Goal: Information Seeking & Learning: Learn about a topic

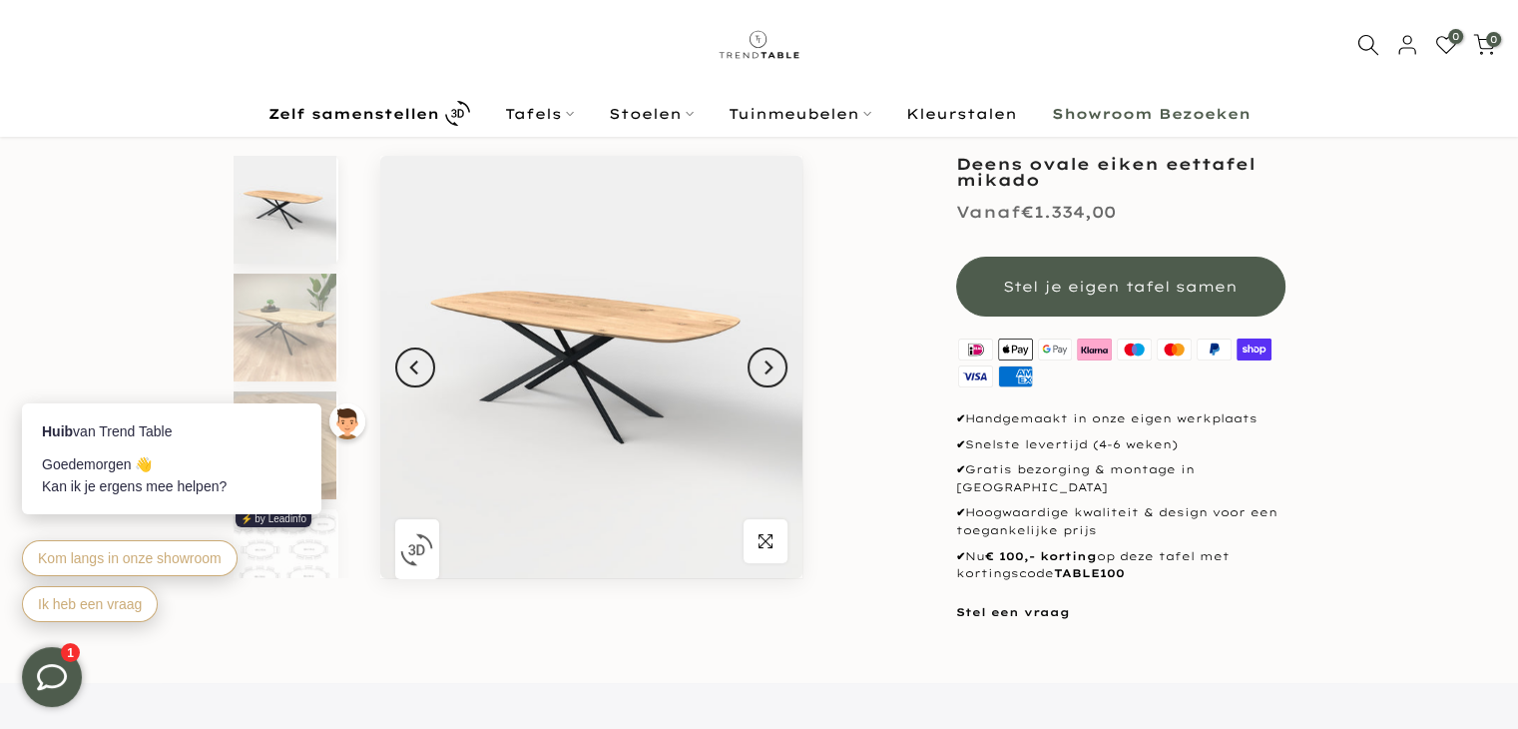
scroll to position [96, 0]
click at [771, 367] on icon "Next" at bounding box center [769, 367] width 8 height 14
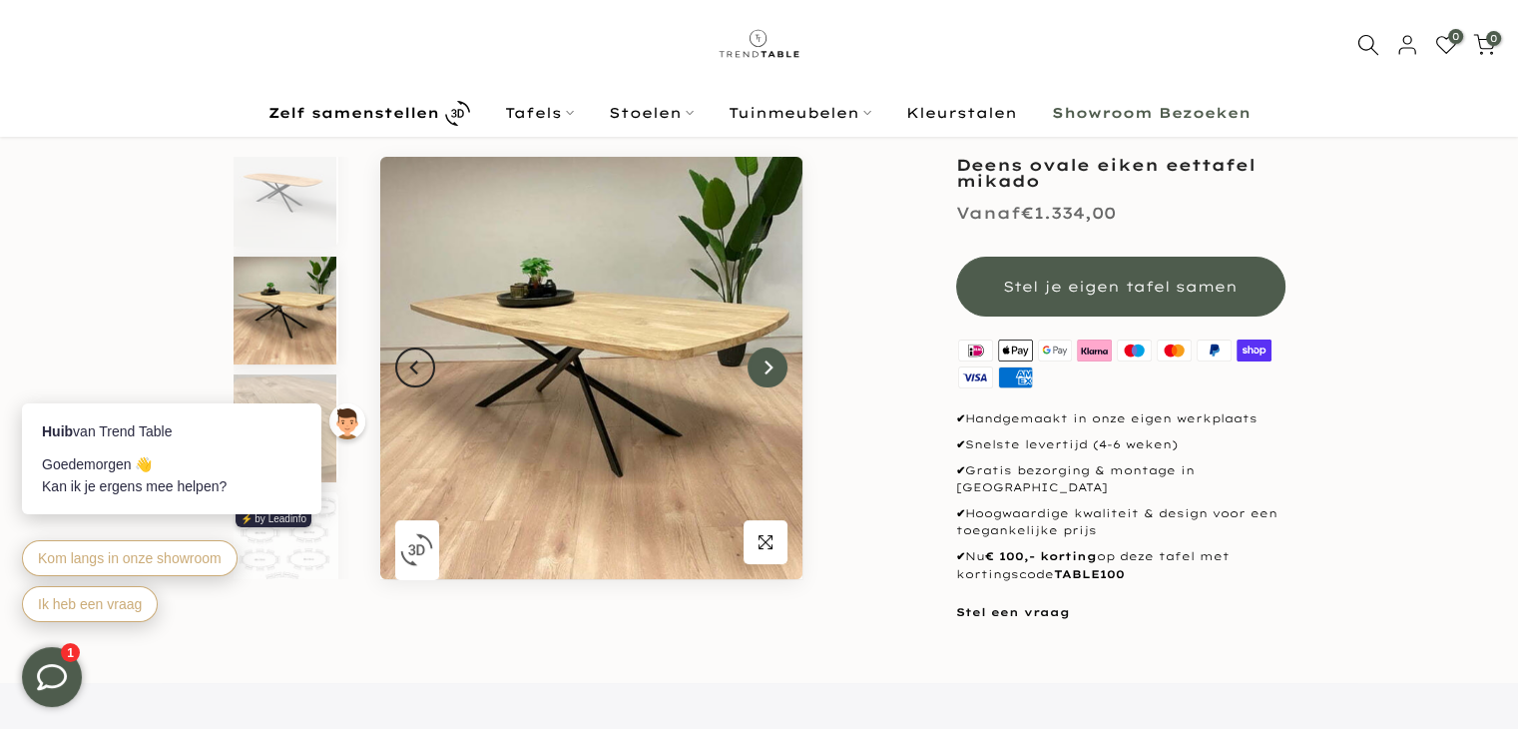
scroll to position [100, 0]
click at [770, 368] on icon "Next" at bounding box center [769, 367] width 8 height 14
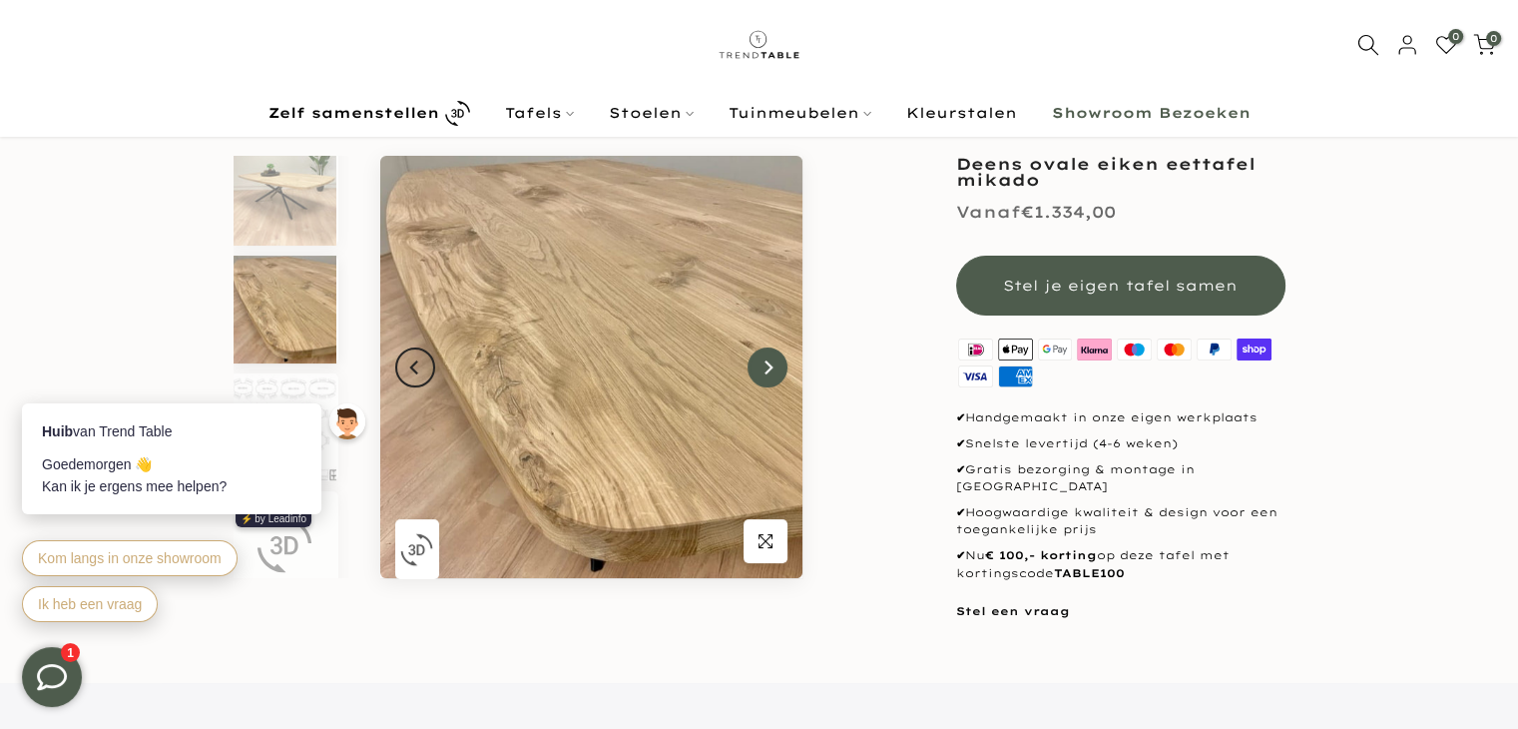
scroll to position [96, 0]
click at [770, 368] on icon "Next" at bounding box center [769, 367] width 8 height 14
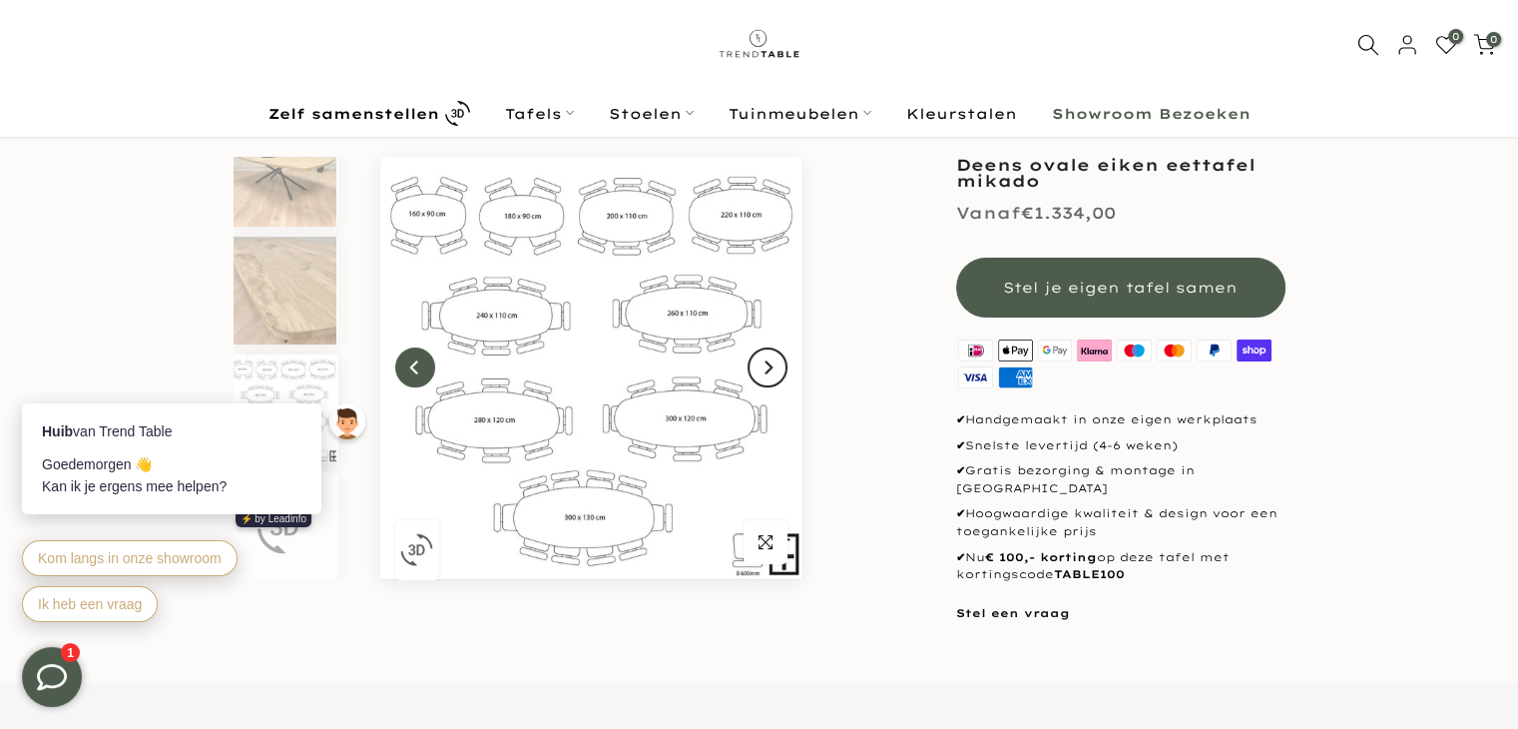
click at [408, 364] on icon "Previous" at bounding box center [415, 367] width 14 height 16
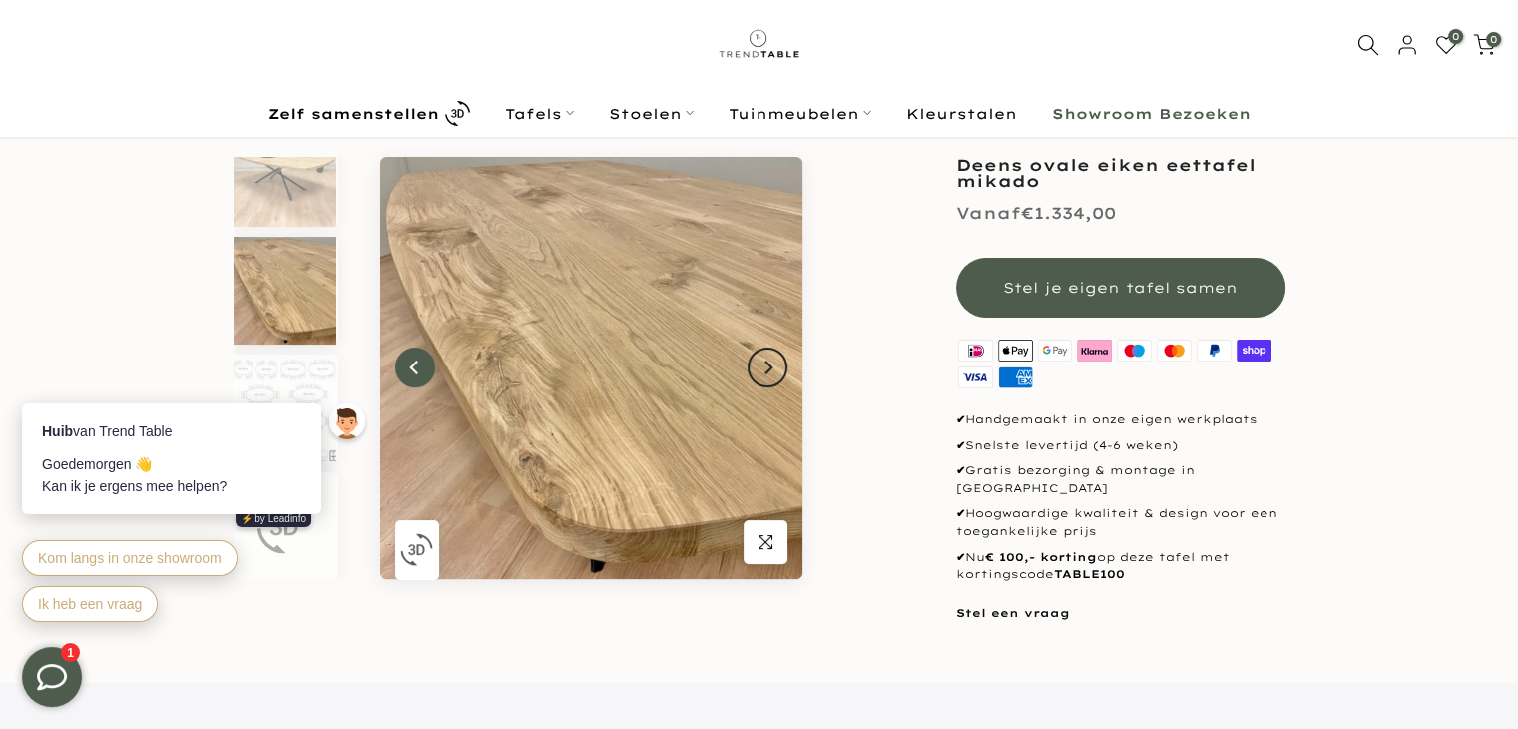
scroll to position [136, 0]
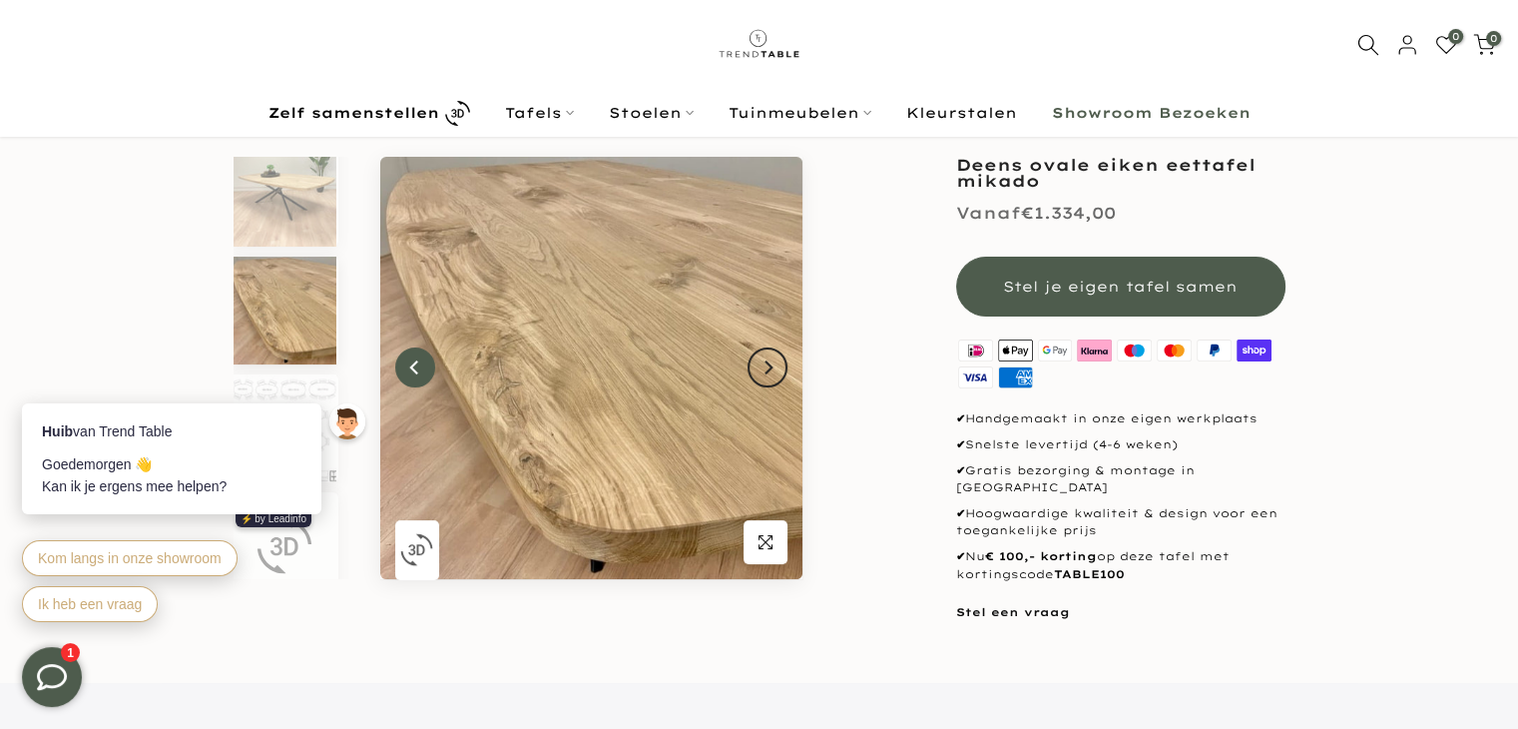
click at [408, 364] on icon "Previous" at bounding box center [415, 367] width 14 height 16
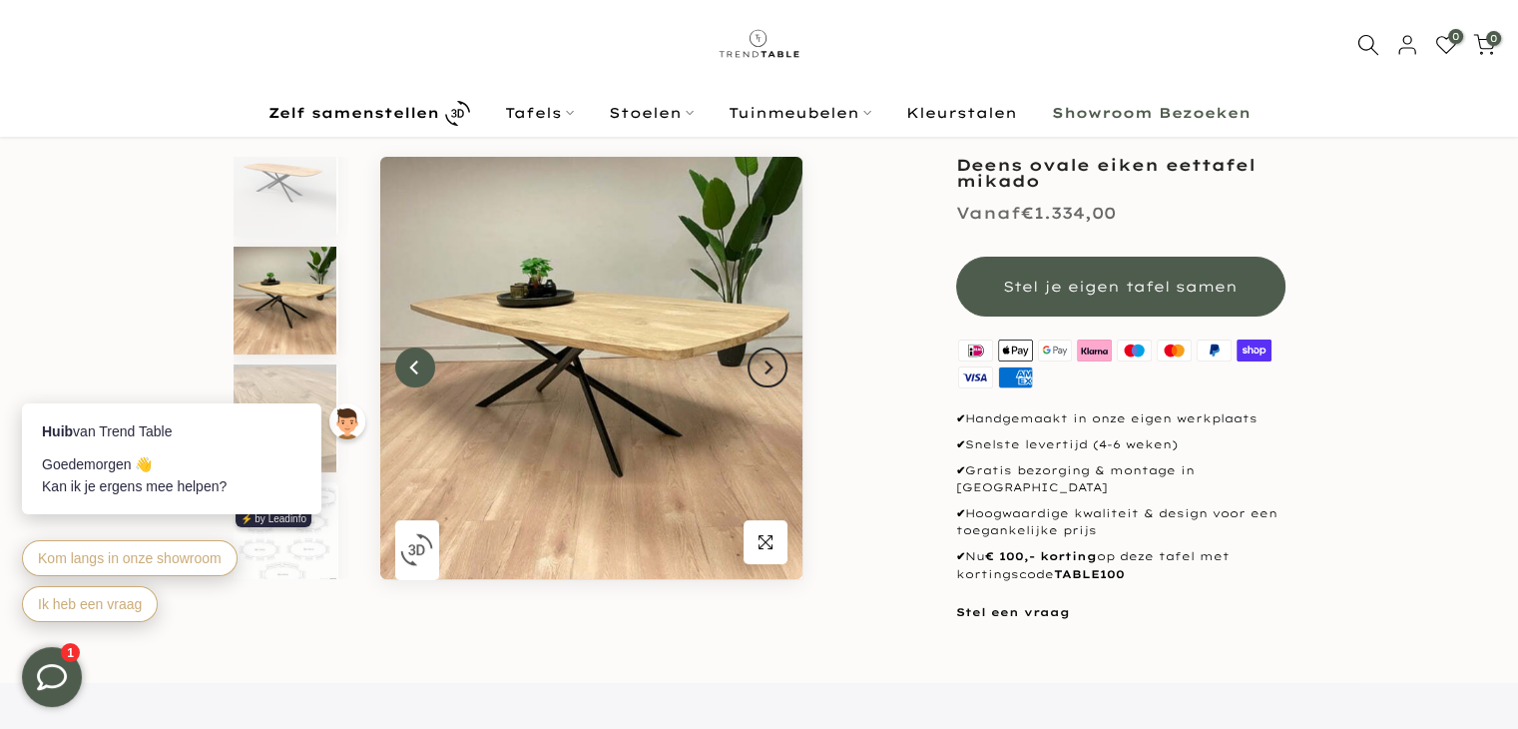
scroll to position [18, 0]
click at [408, 364] on icon "Previous" at bounding box center [415, 367] width 14 height 16
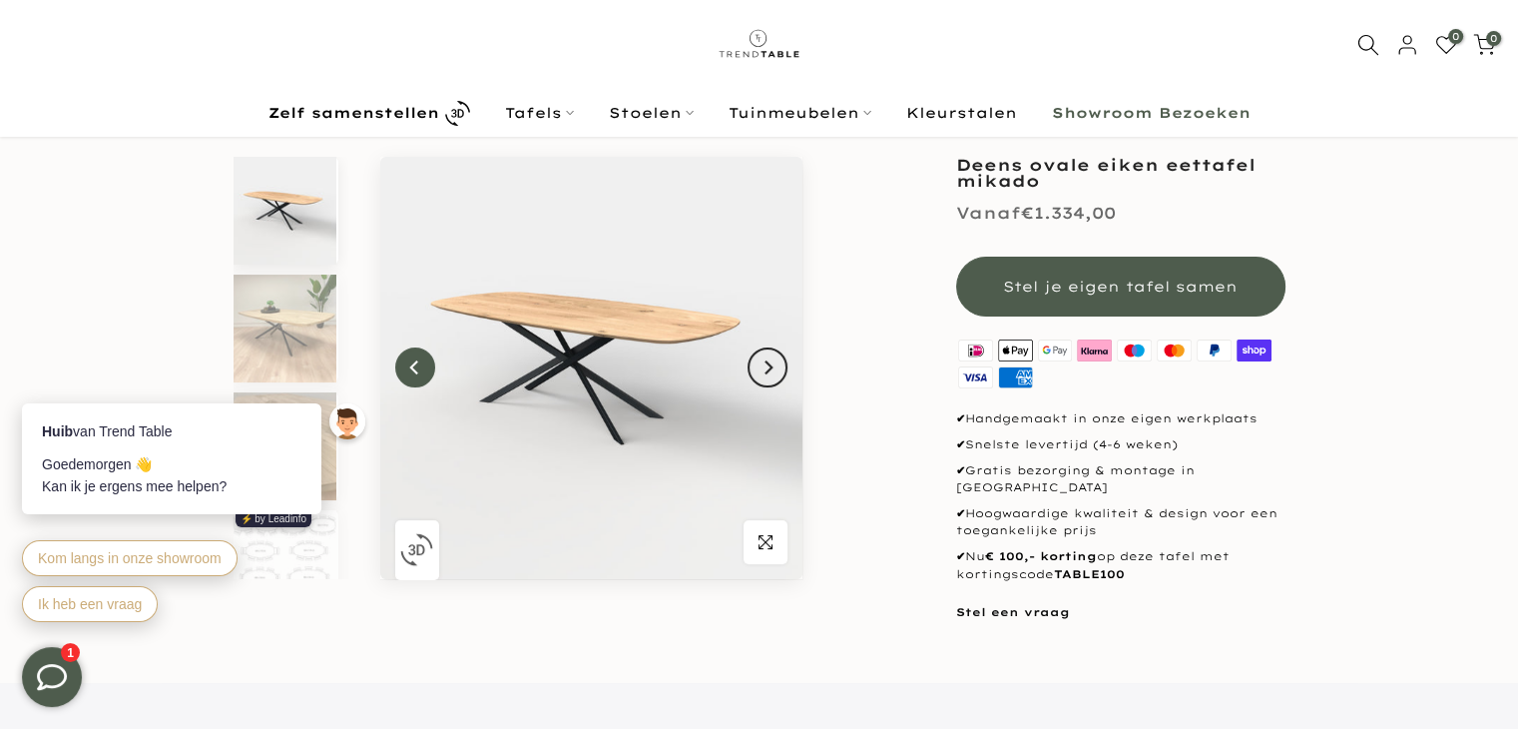
click at [408, 364] on icon "Previous" at bounding box center [415, 367] width 14 height 16
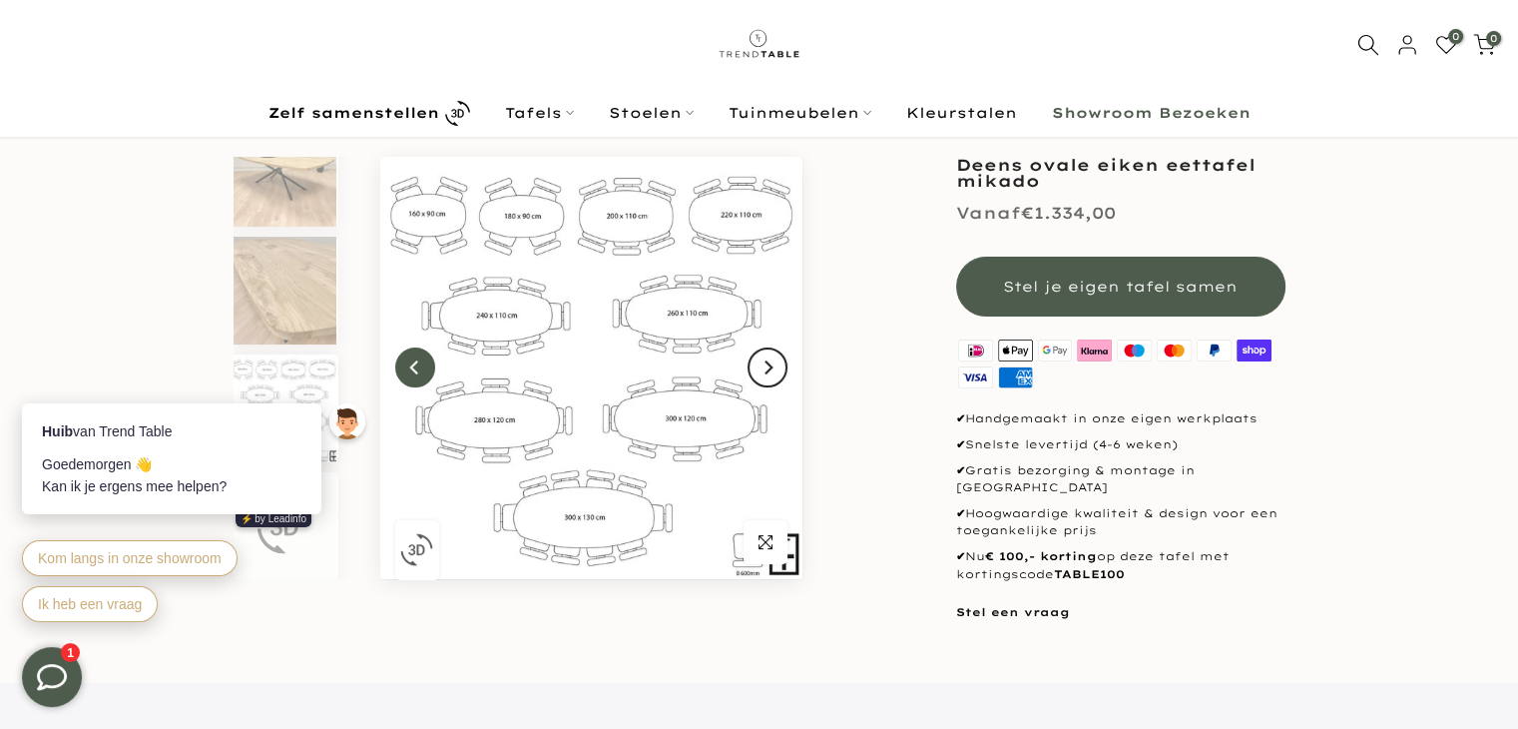
scroll to position [100, 0]
click at [765, 367] on icon "Next" at bounding box center [768, 367] width 14 height 16
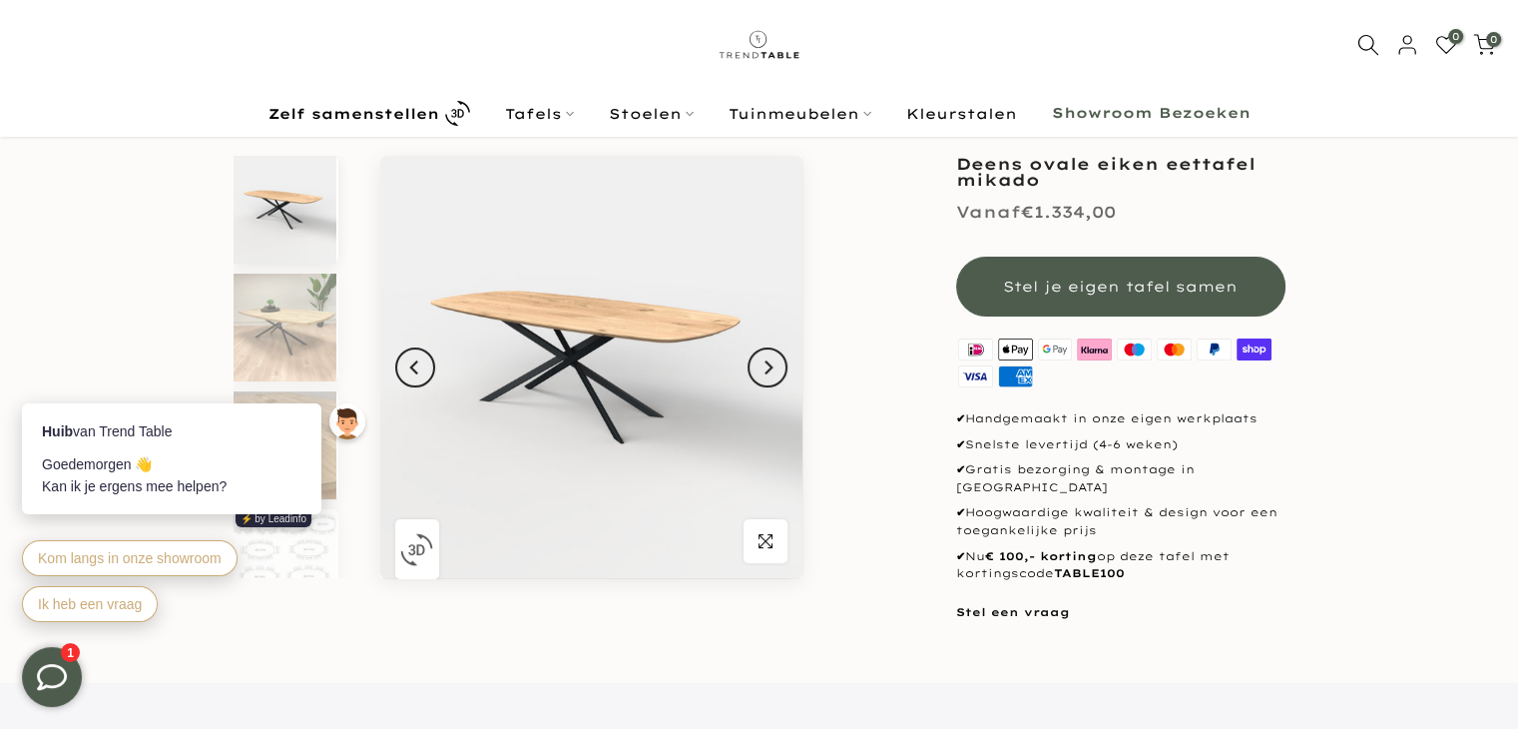
click at [1123, 110] on b "Showroom Bezoeken" at bounding box center [1151, 114] width 199 height 14
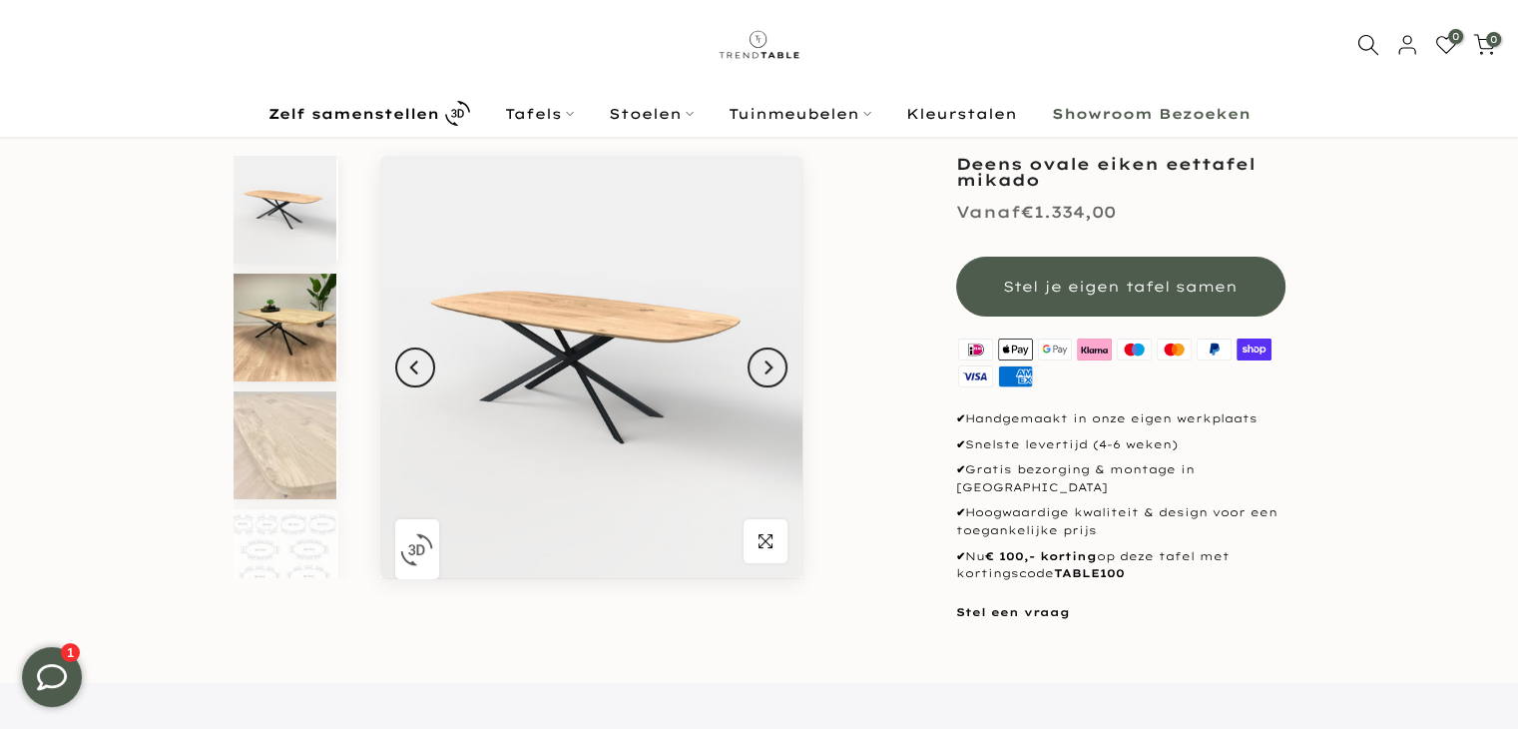
scroll to position [96, 0]
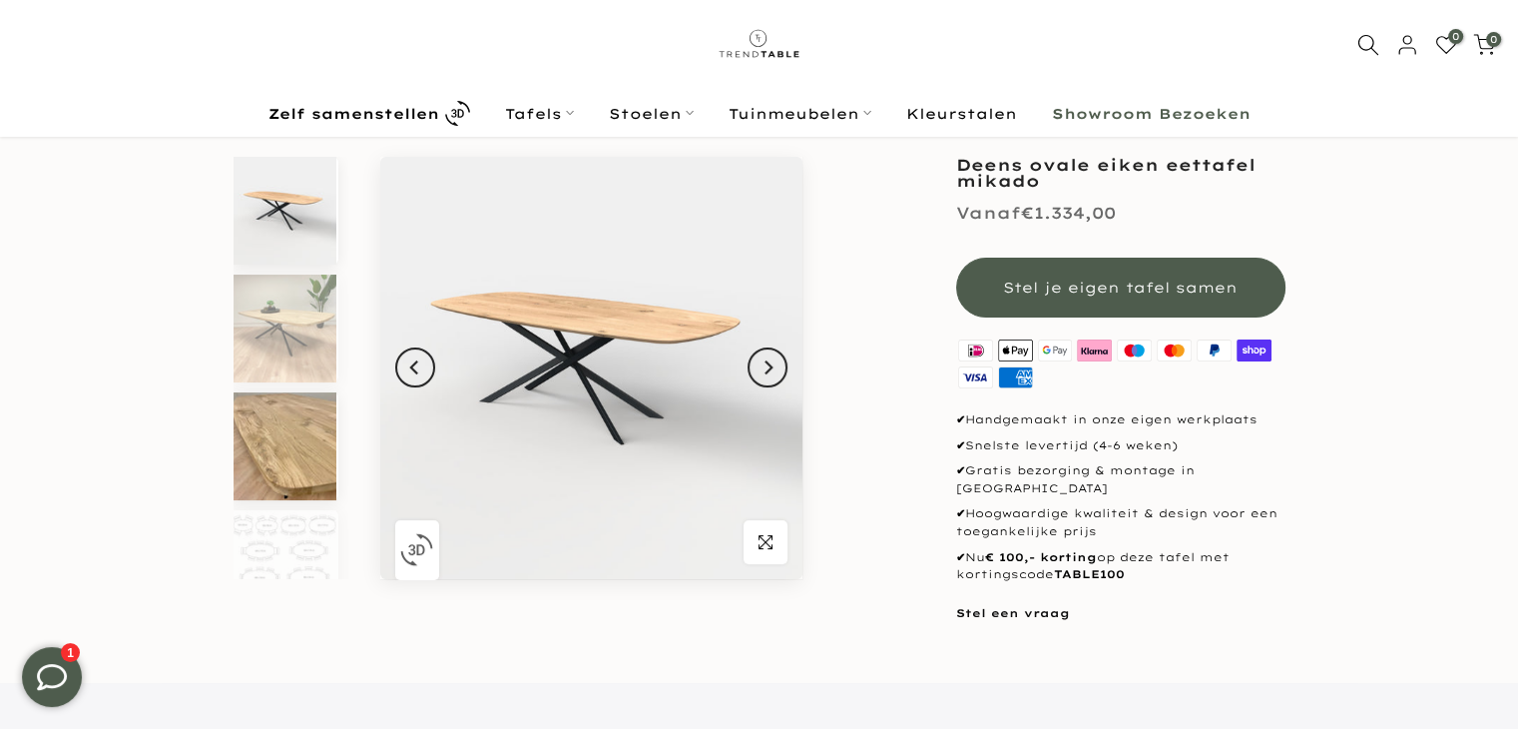
click at [294, 438] on img at bounding box center [285, 446] width 103 height 108
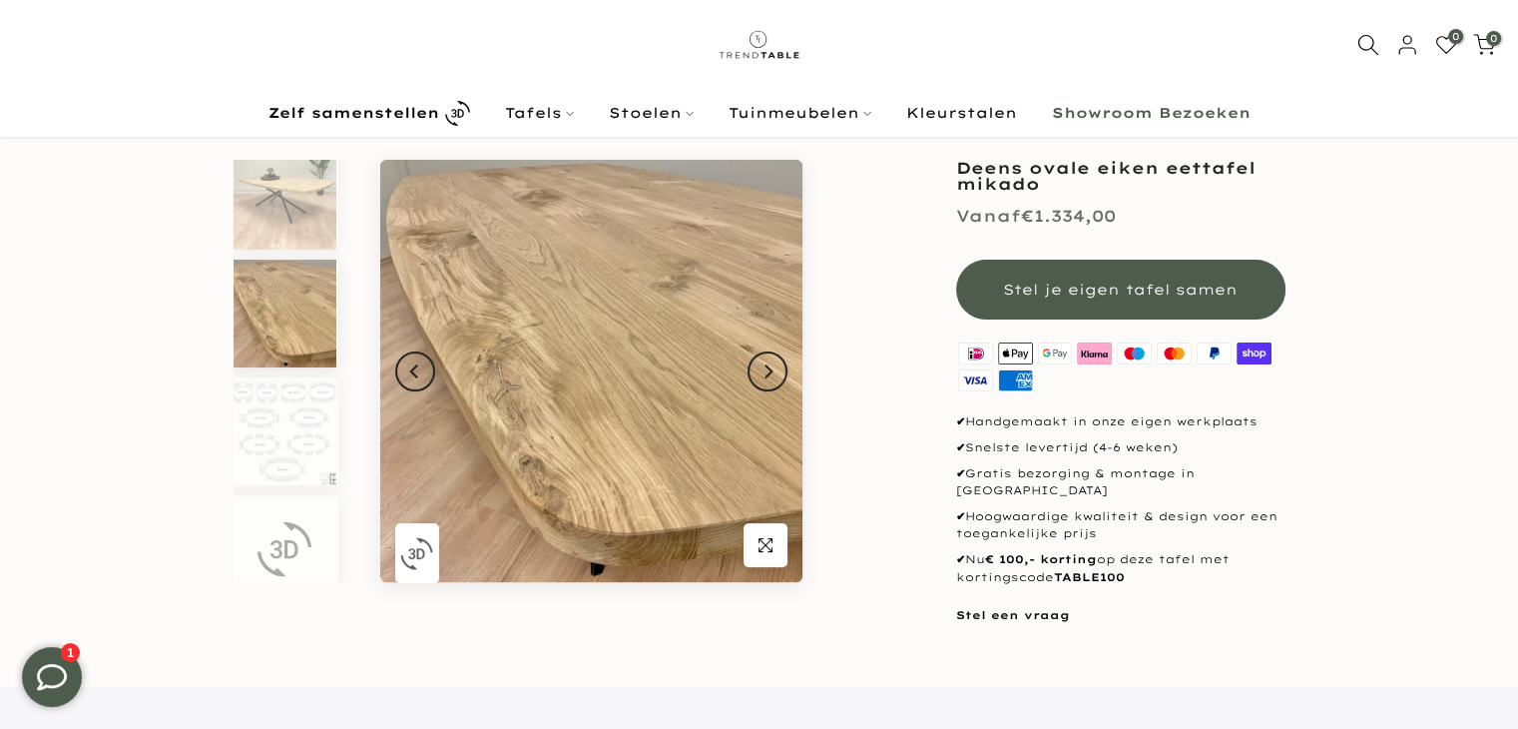
scroll to position [100, 0]
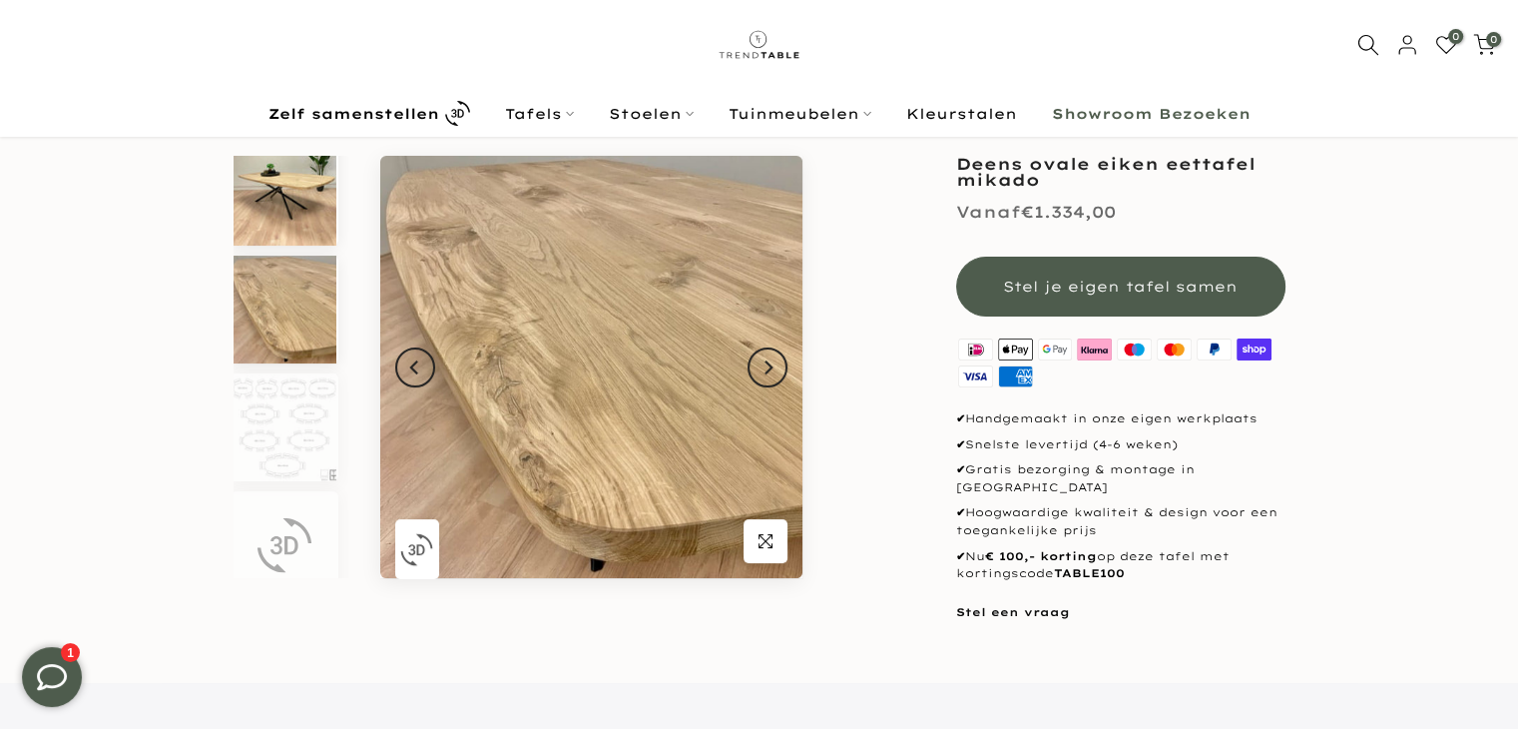
click at [299, 175] on img at bounding box center [285, 192] width 103 height 108
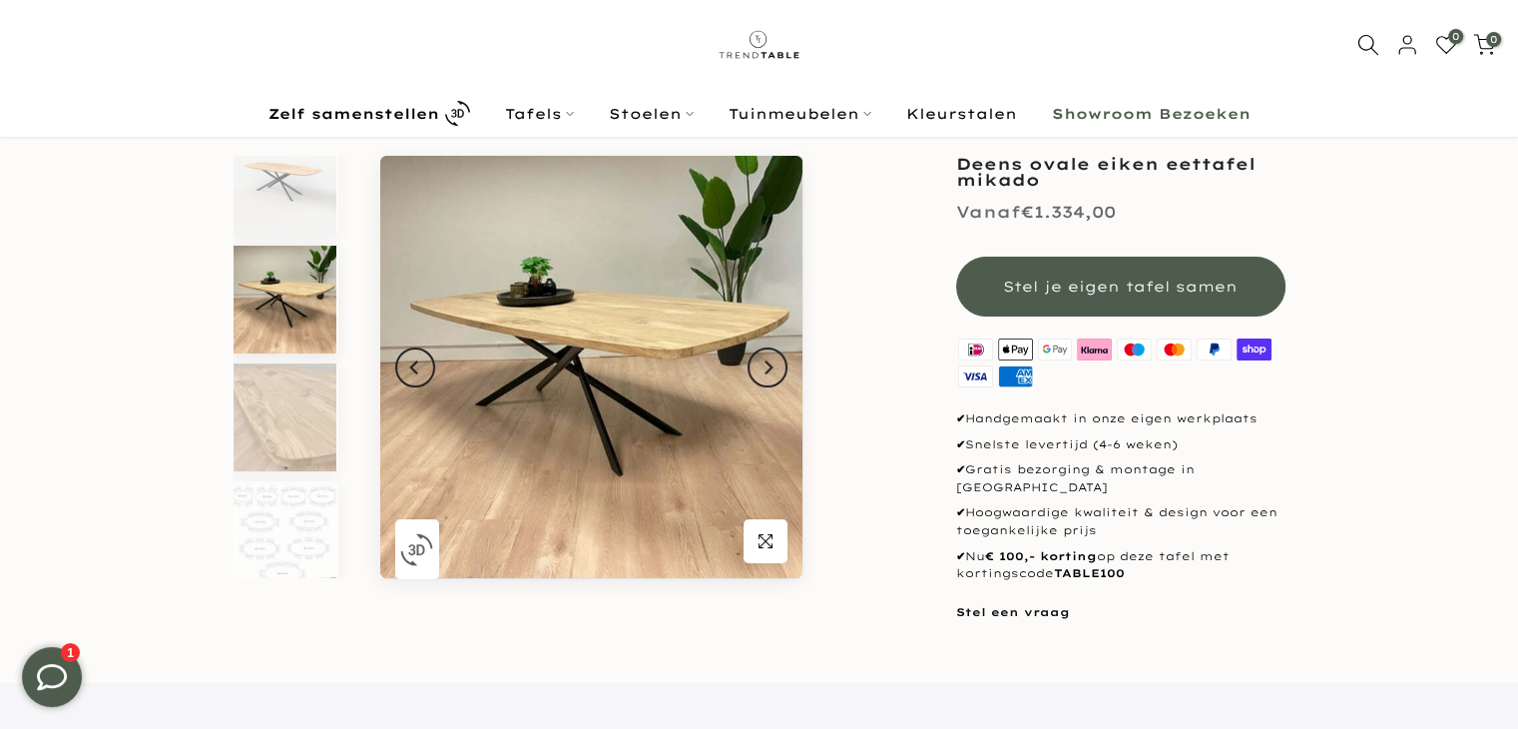
scroll to position [18, 0]
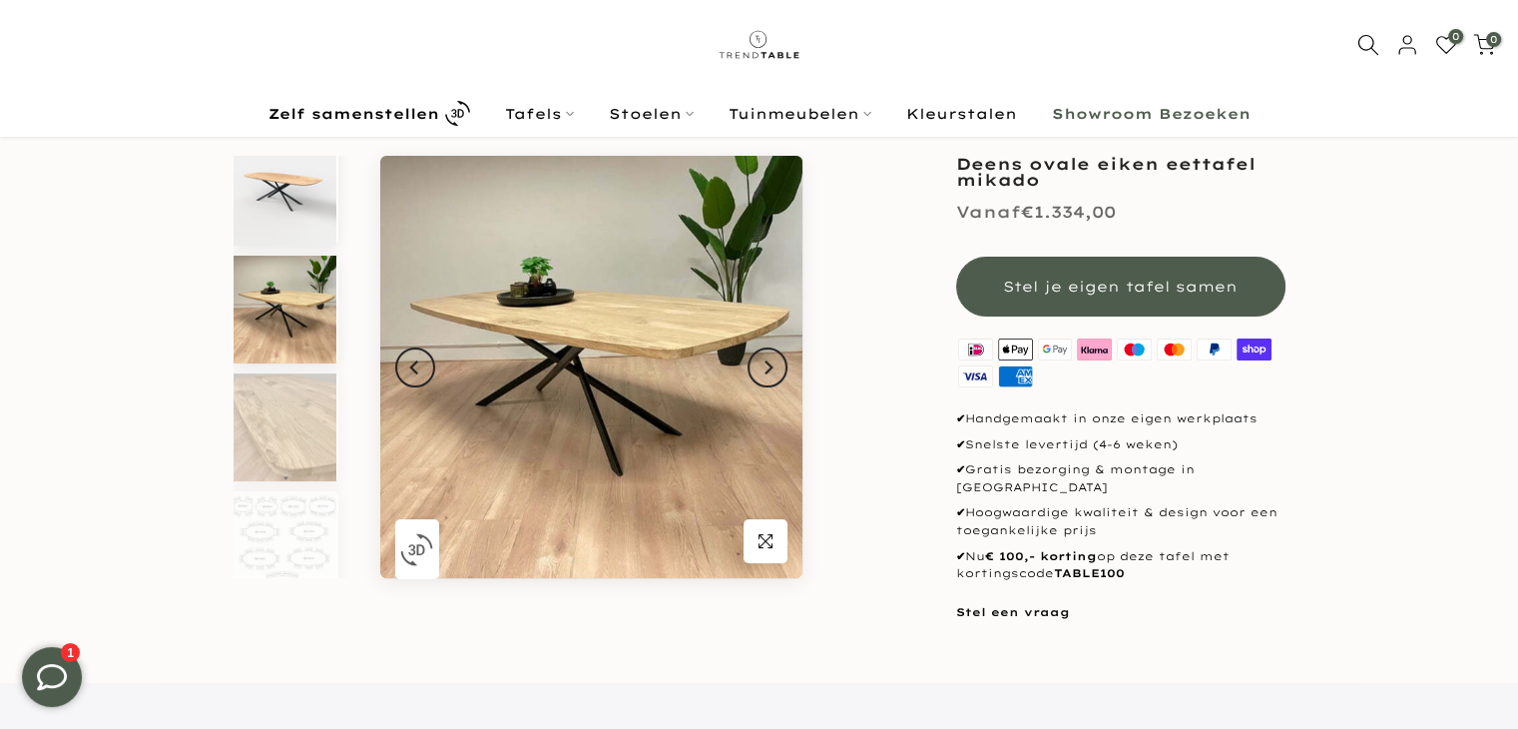
click at [293, 179] on img at bounding box center [285, 192] width 103 height 108
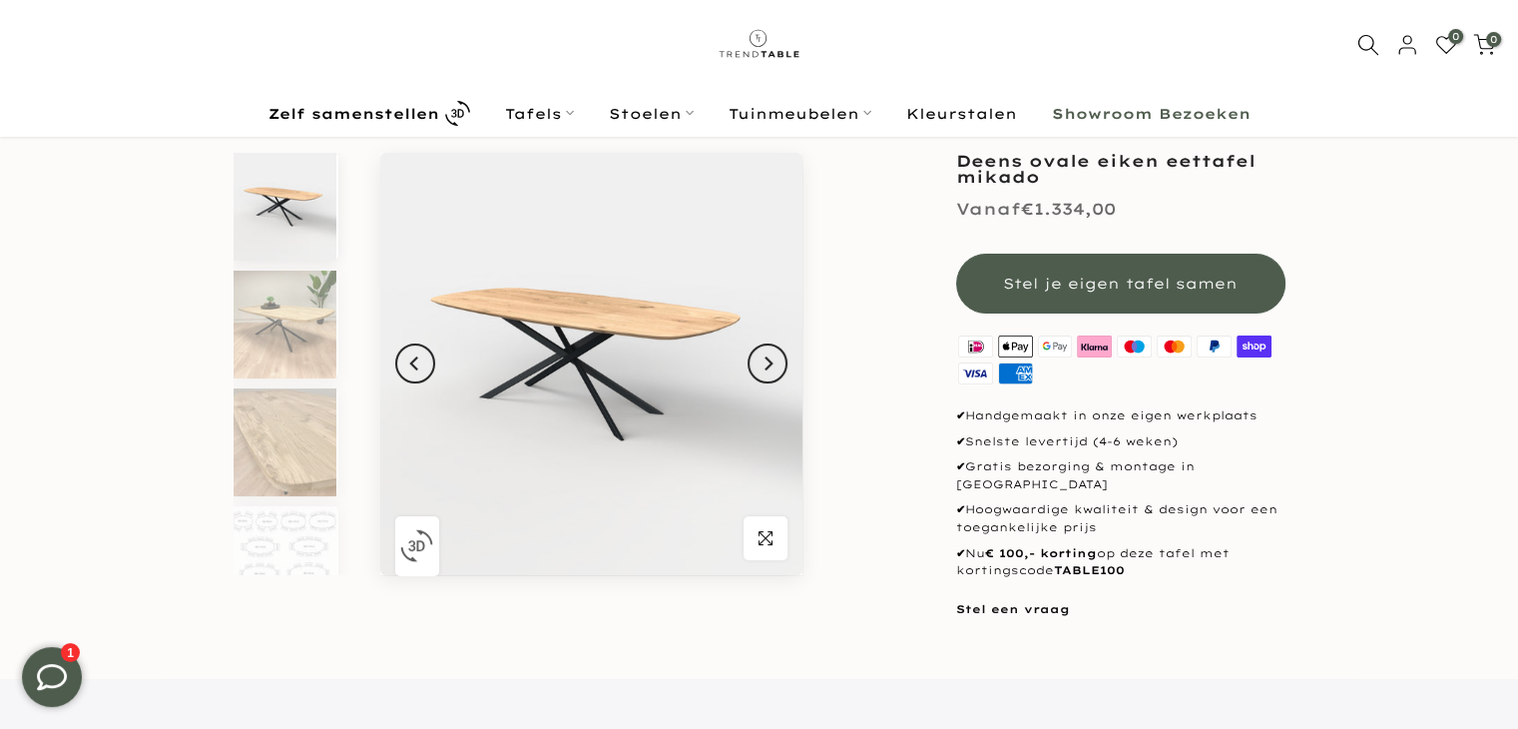
scroll to position [96, 0]
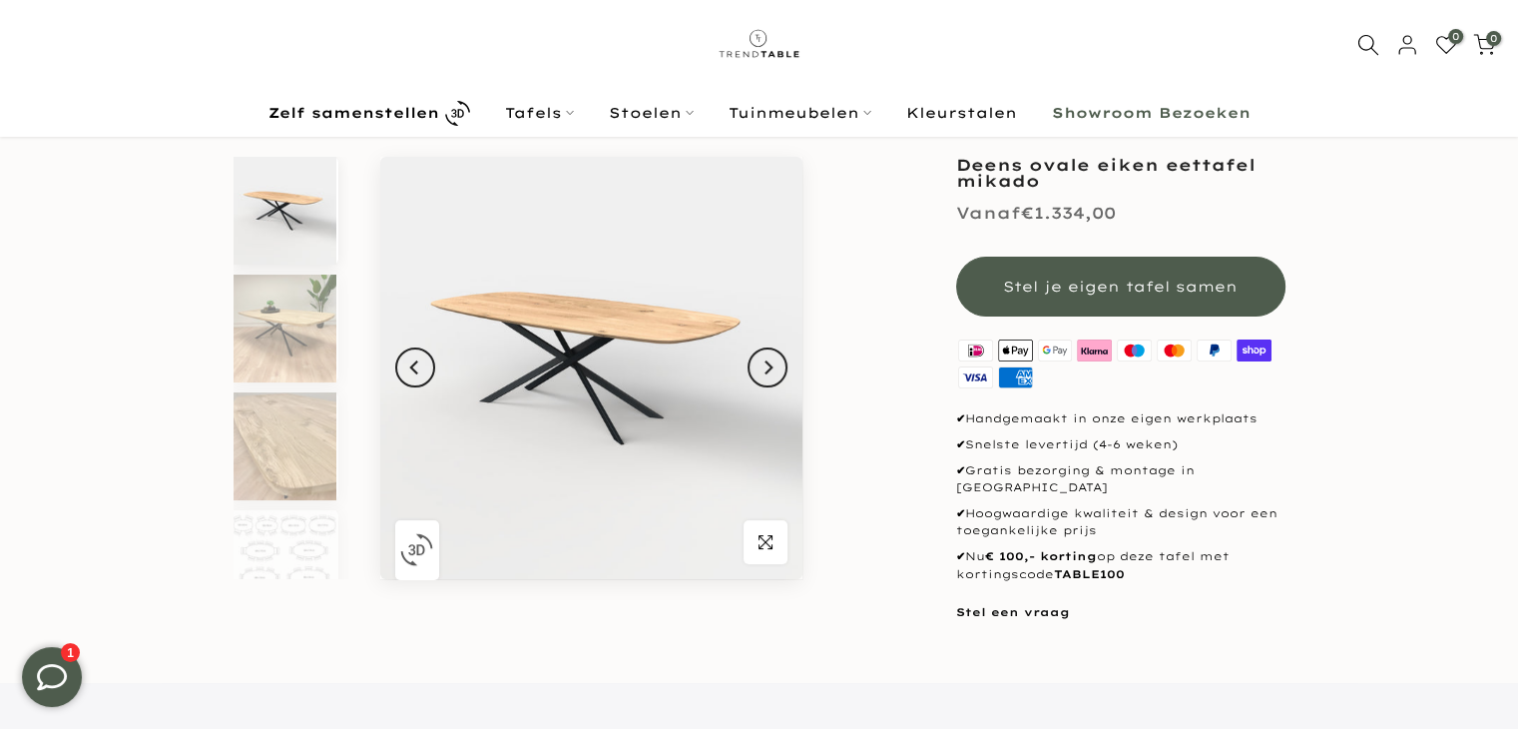
click at [1189, 112] on b "Showroom Bezoeken" at bounding box center [1151, 114] width 199 height 14
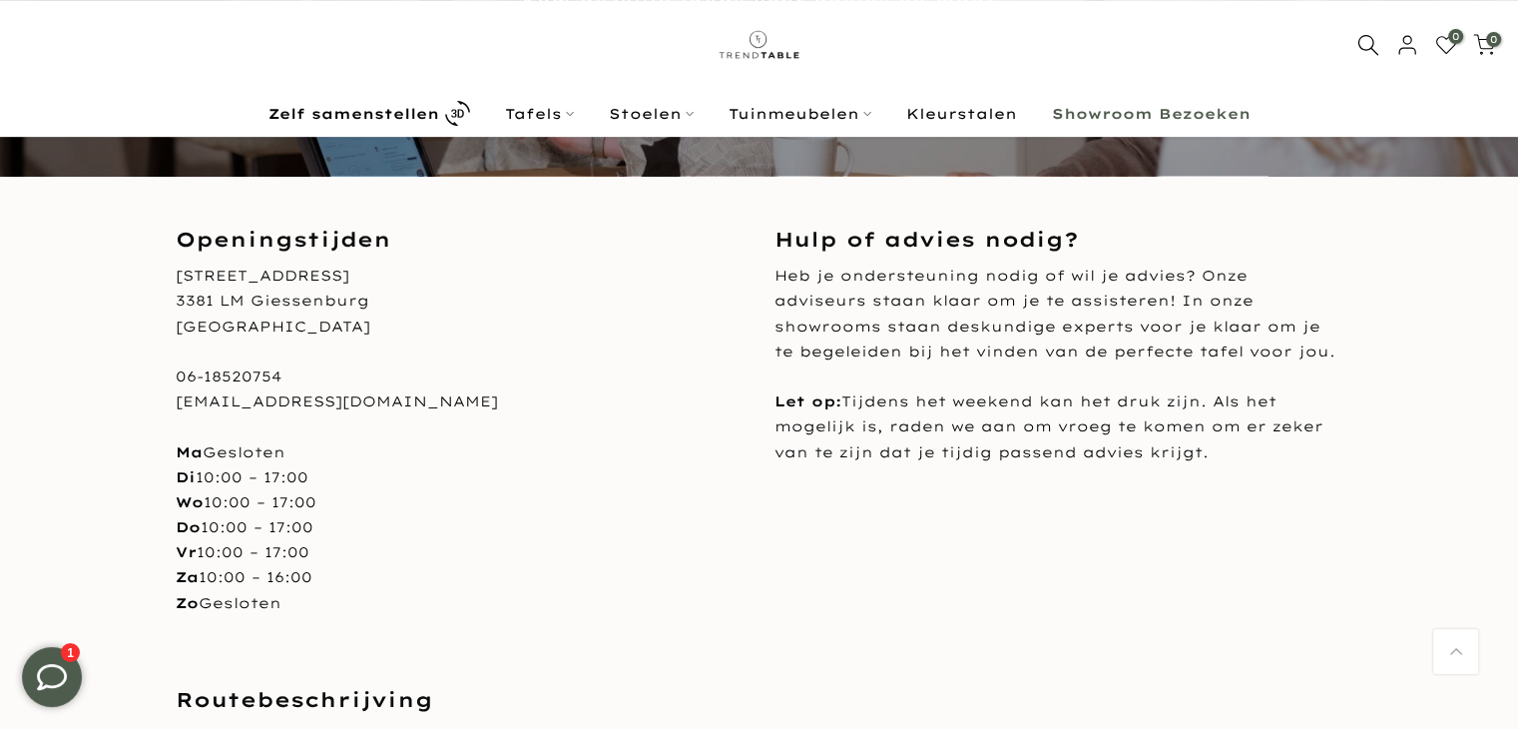
scroll to position [499, 0]
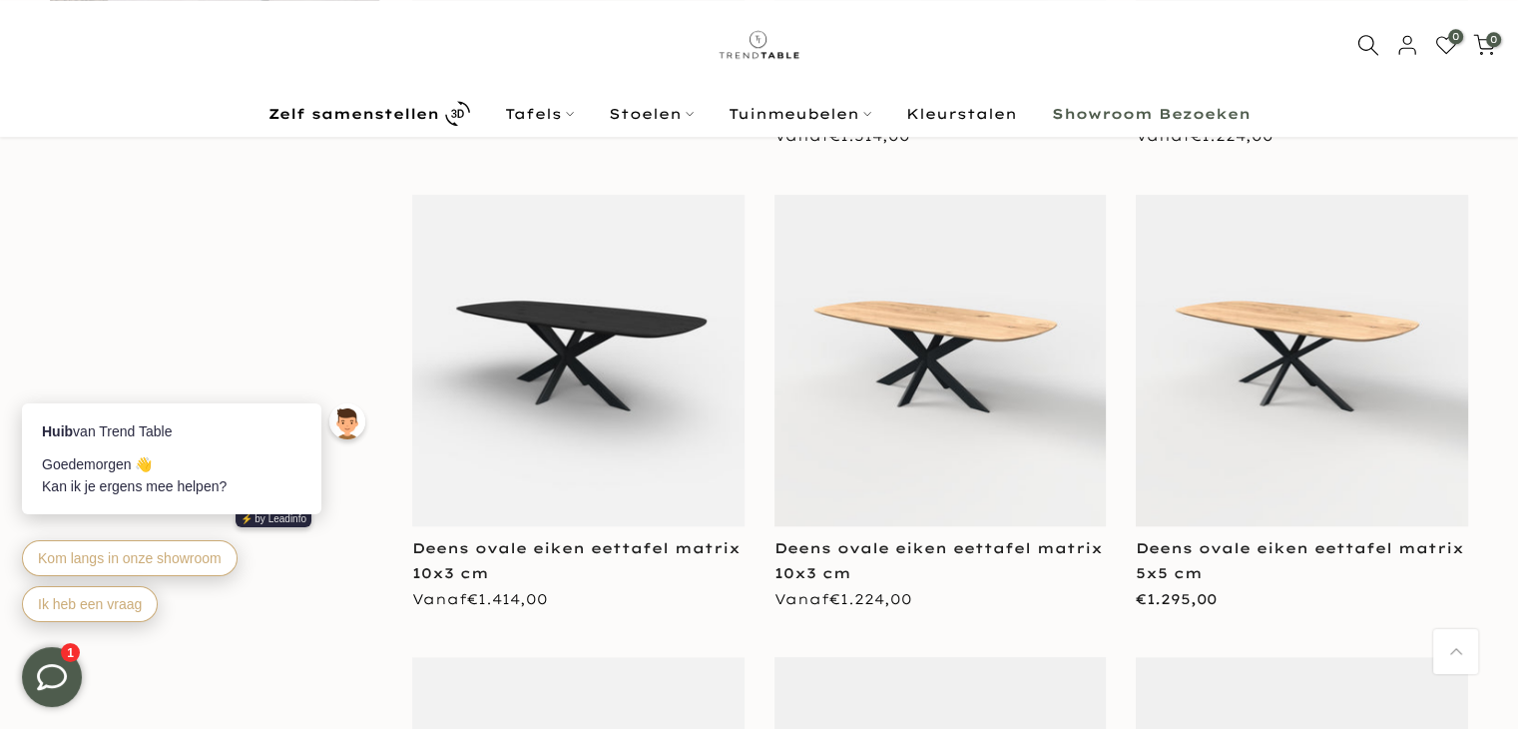
click at [1322, 320] on img at bounding box center [1302, 361] width 332 height 332
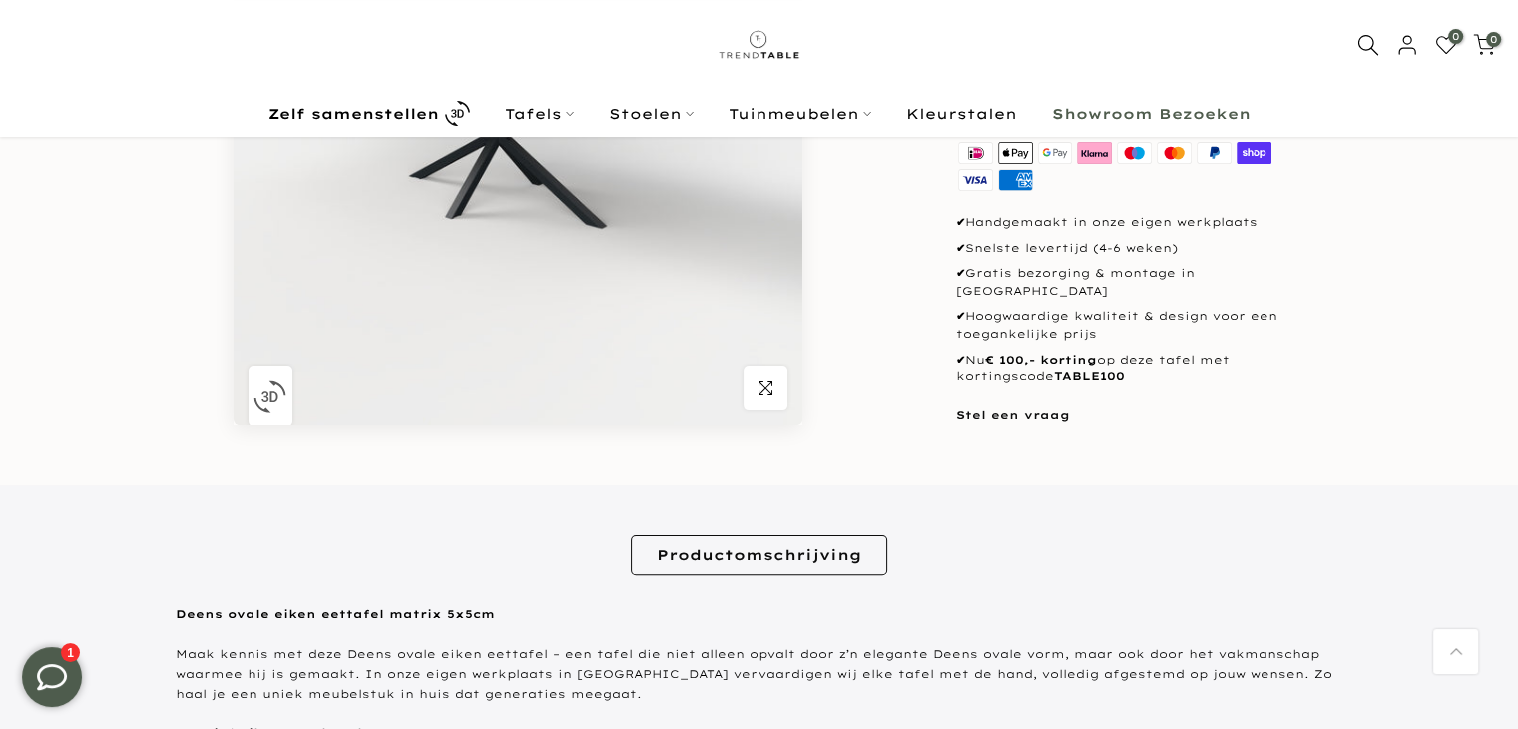
scroll to position [402, 0]
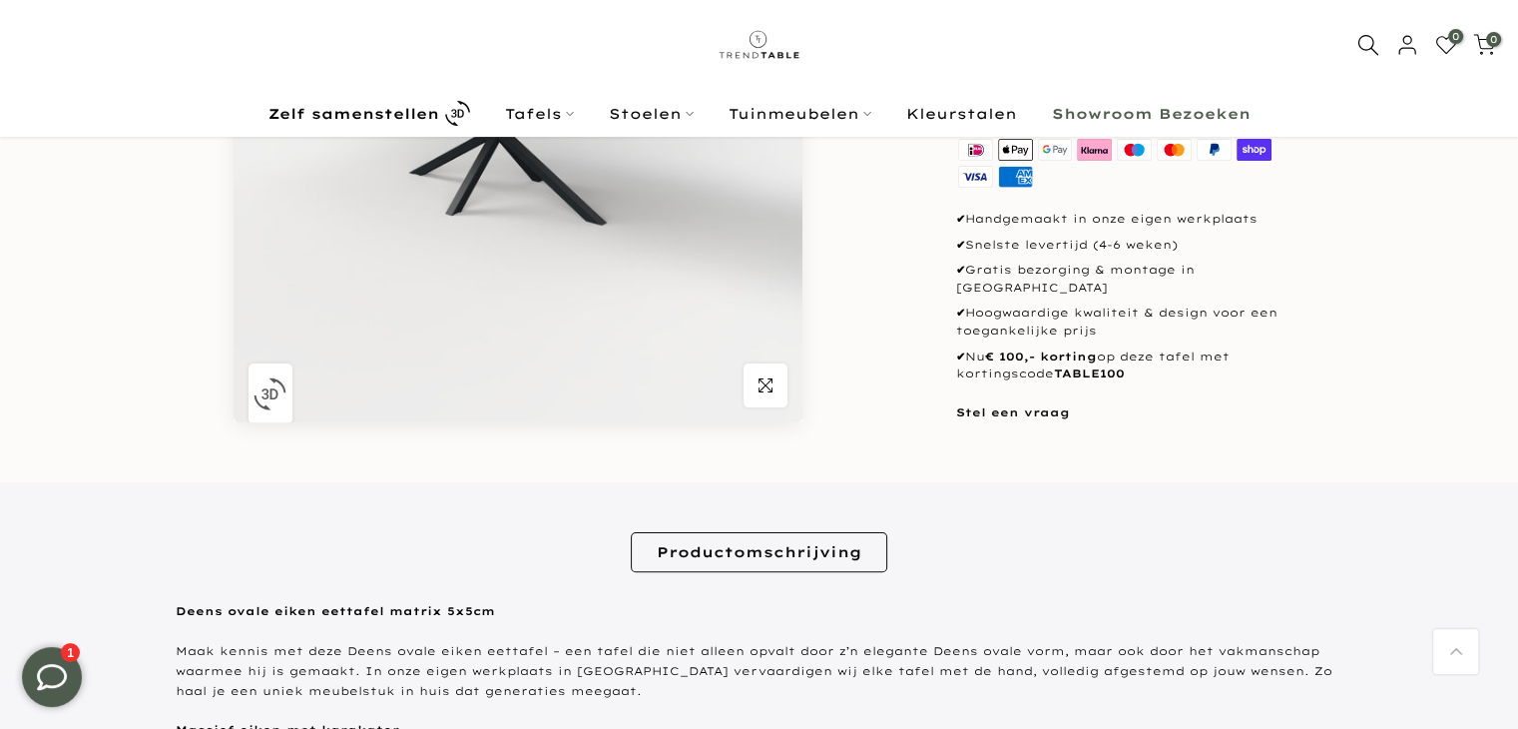
click at [747, 552] on link "Productomschrijving" at bounding box center [759, 552] width 257 height 40
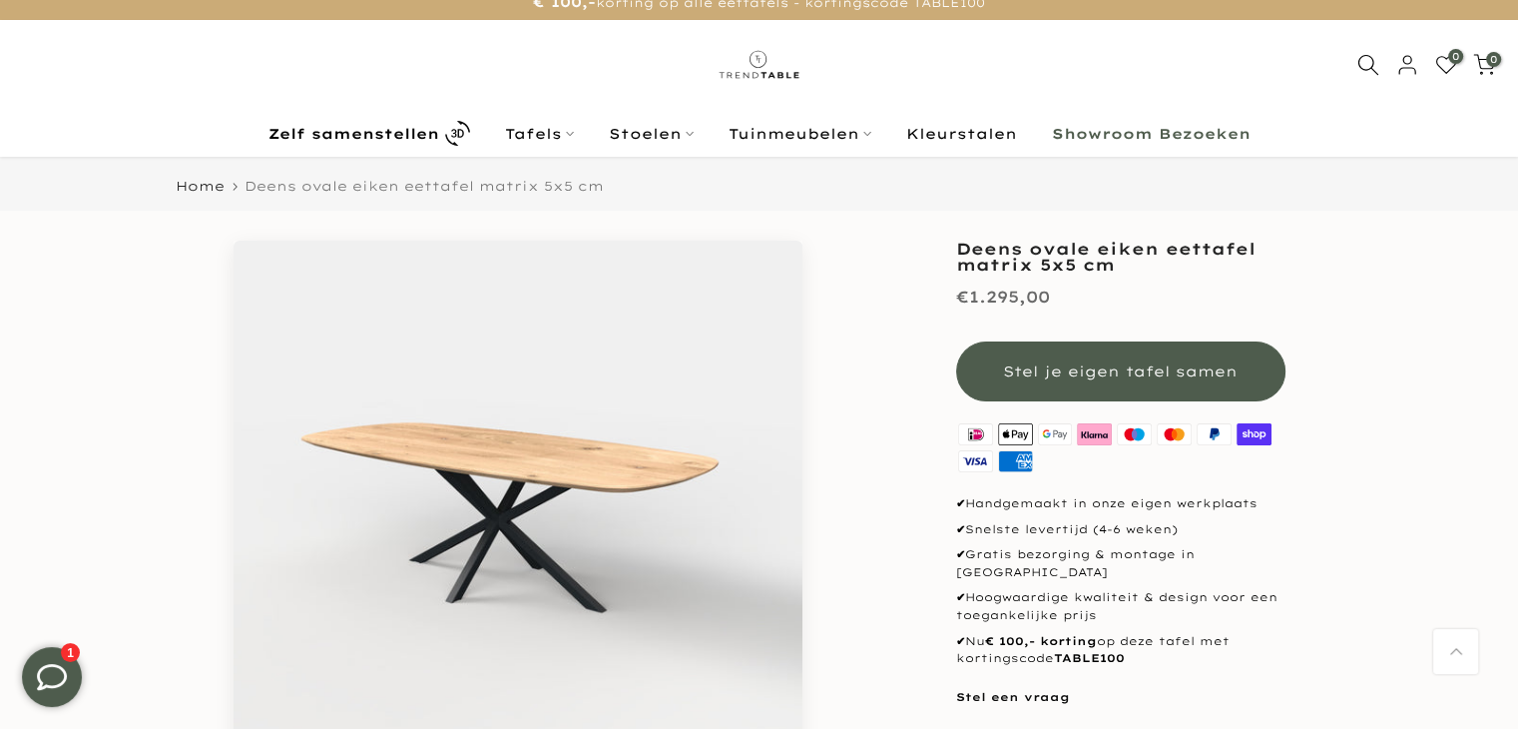
scroll to position [3, 0]
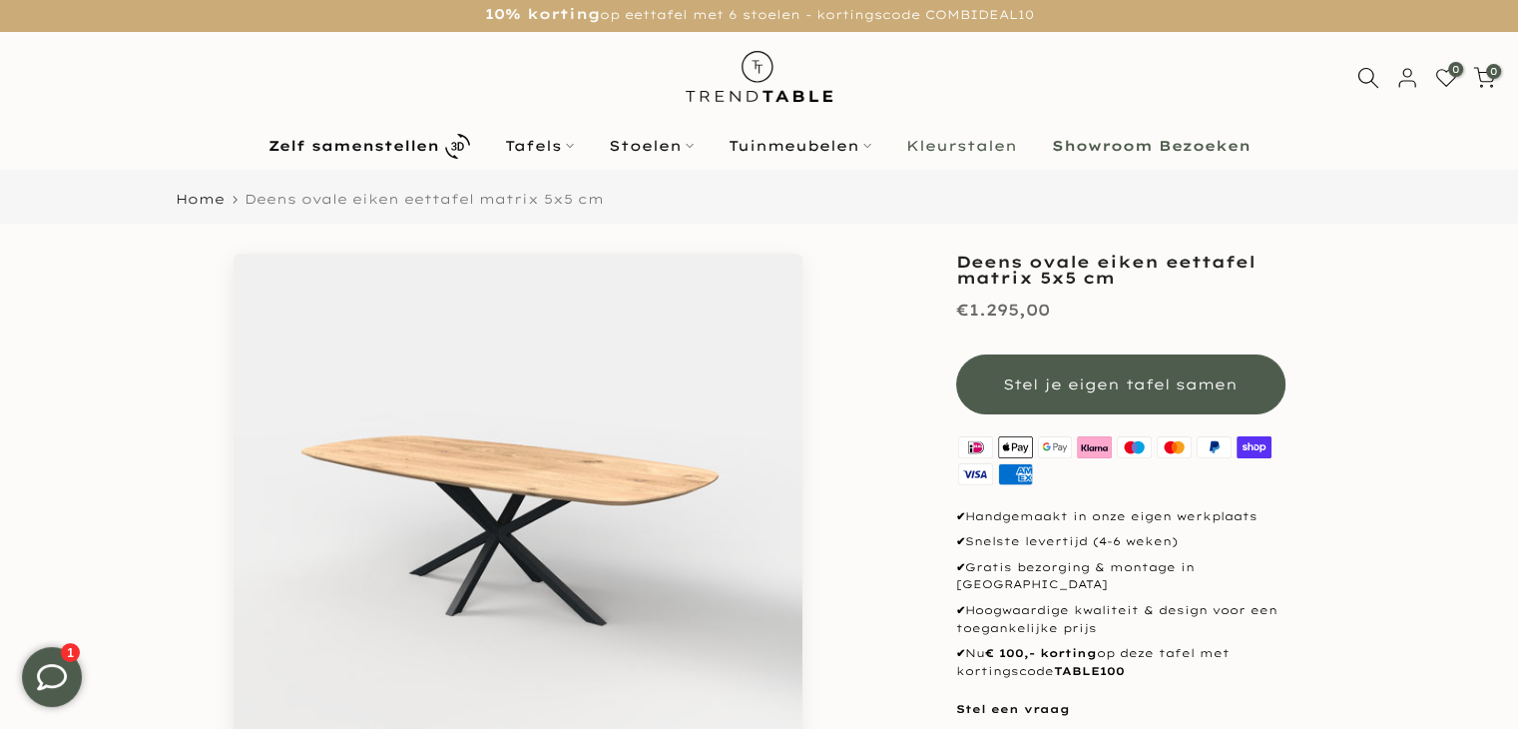
click at [978, 143] on link "Kleurstalen" at bounding box center [961, 146] width 146 height 24
